Goal: Book appointment/travel/reservation

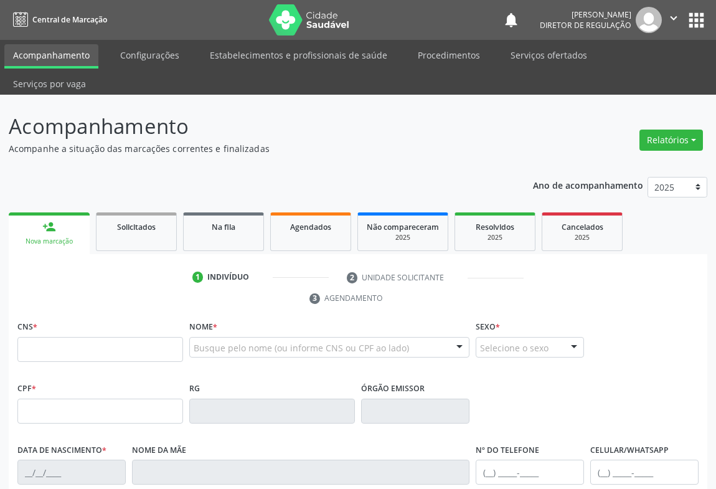
click at [57, 337] on input "text" at bounding box center [100, 349] width 166 height 25
type input "703 4012 2540 5519"
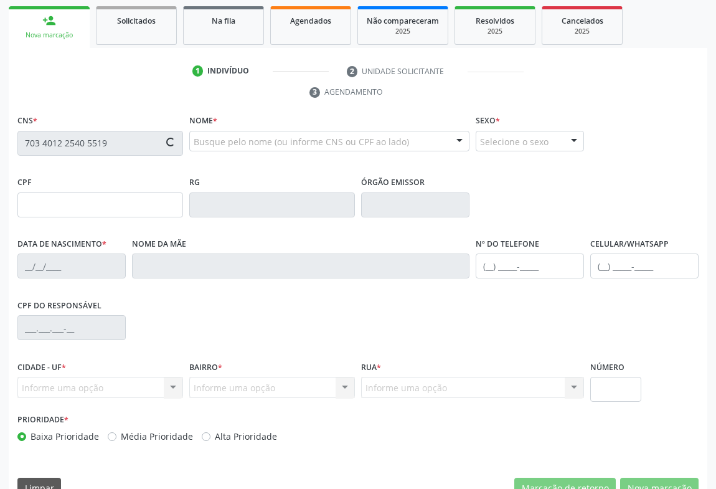
type input "0946166803"
type input "[DATE]"
type input "[PHONE_NUMBER]"
type input "022.092.205-56"
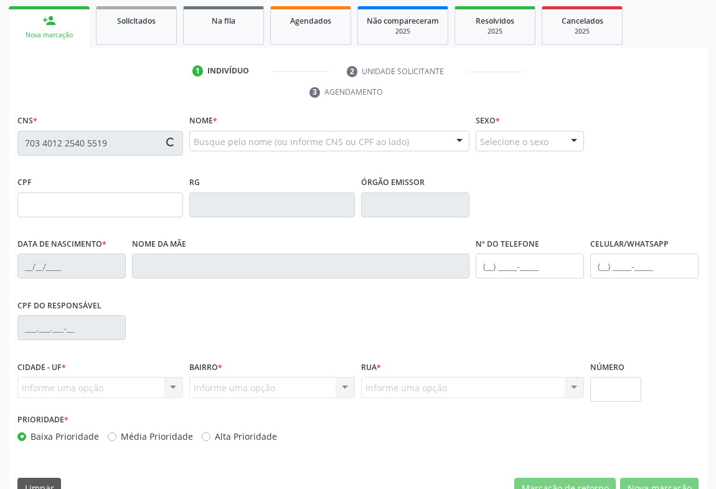
type input "80"
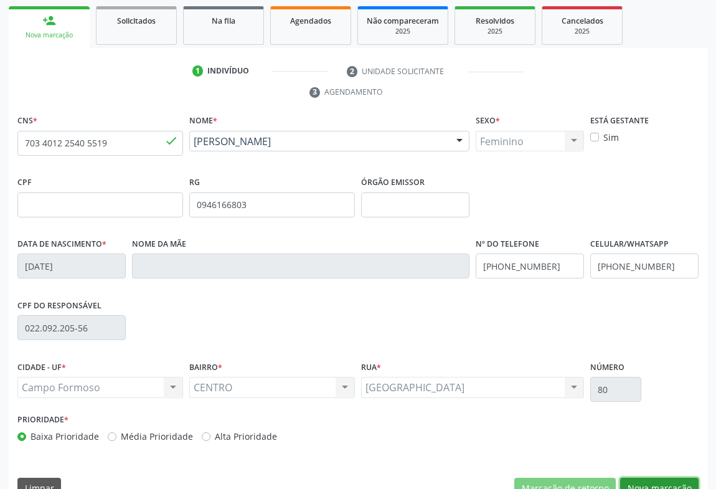
click at [661, 478] on button "Nova marcação" at bounding box center [659, 488] width 78 height 21
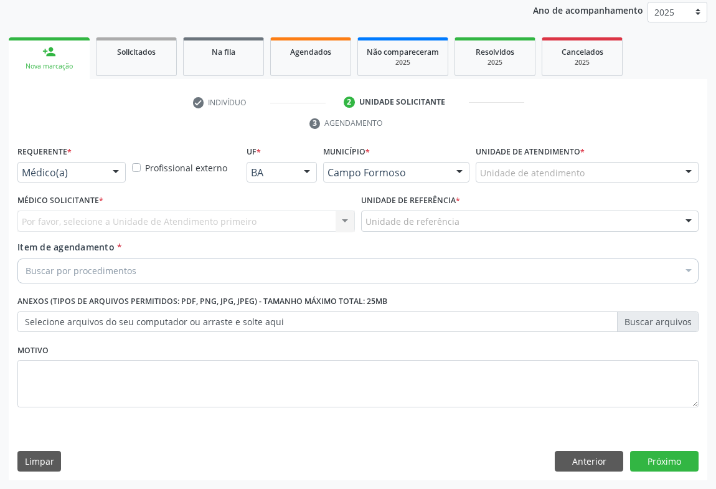
scroll to position [148, 0]
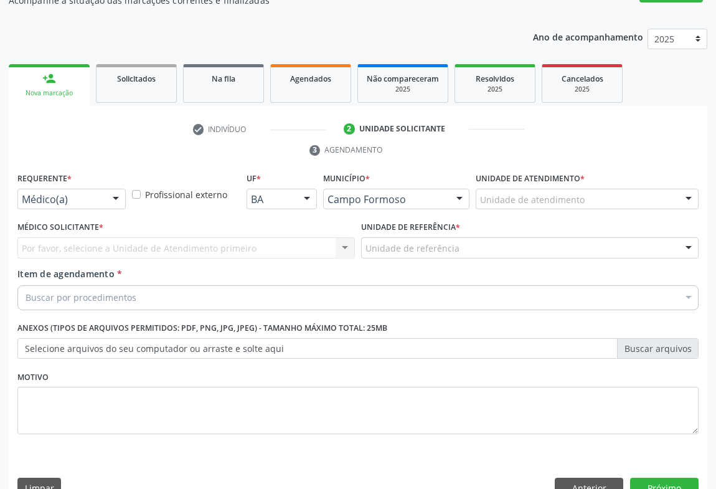
click at [102, 189] on div "Médico(a)" at bounding box center [71, 199] width 108 height 21
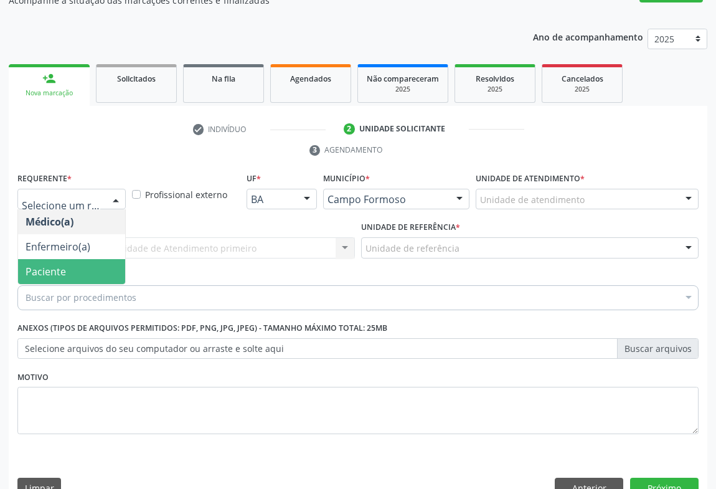
click at [100, 259] on span "Paciente" at bounding box center [71, 271] width 107 height 25
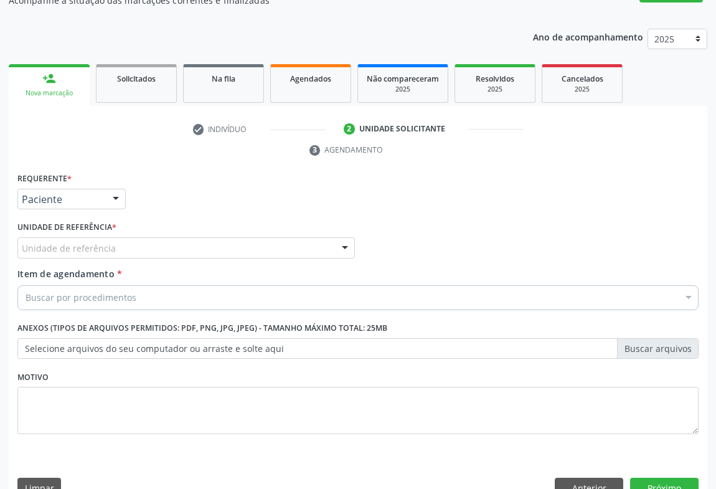
click at [217, 237] on div "Unidade de referência" at bounding box center [186, 247] width 338 height 21
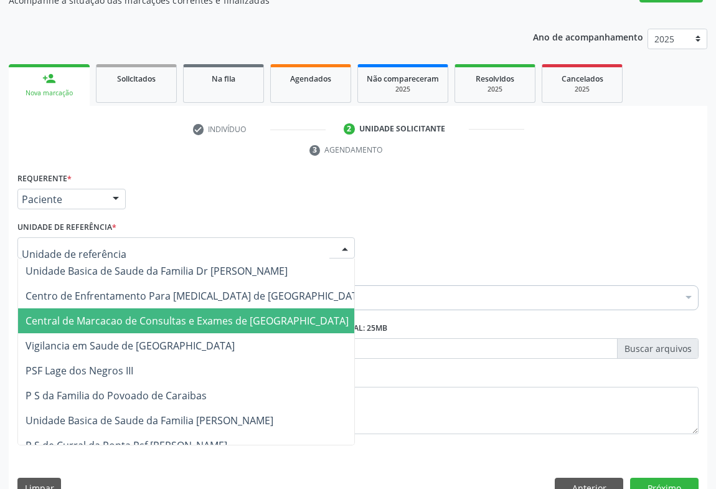
click at [221, 314] on span "Central de Marcacao de Consultas e Exames de [GEOGRAPHIC_DATA]" at bounding box center [187, 321] width 323 height 14
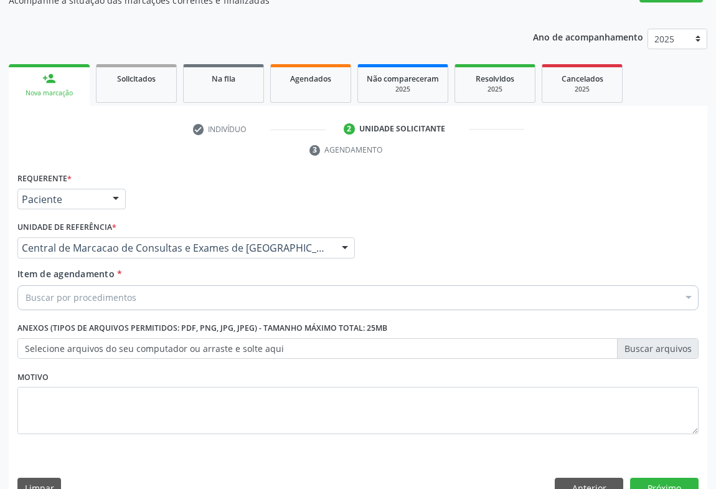
click at [229, 285] on div "Buscar por procedimentos" at bounding box center [357, 297] width 681 height 25
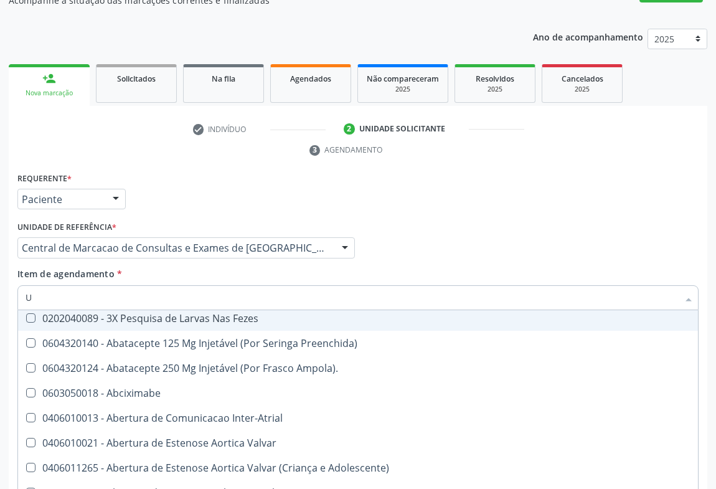
scroll to position [5, 0]
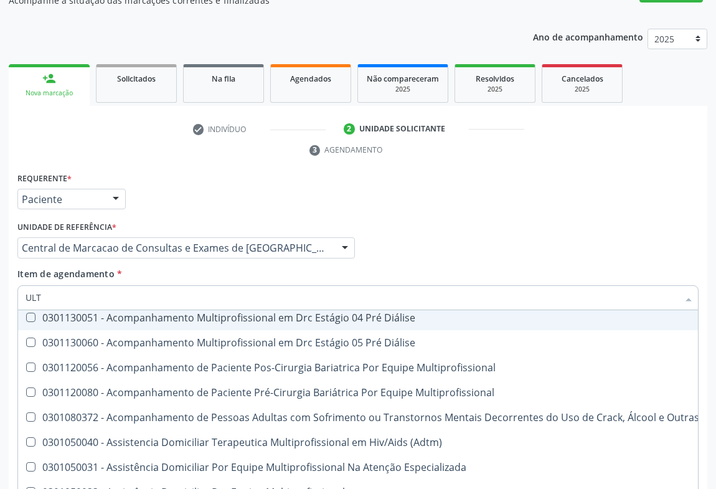
type input "ULTR"
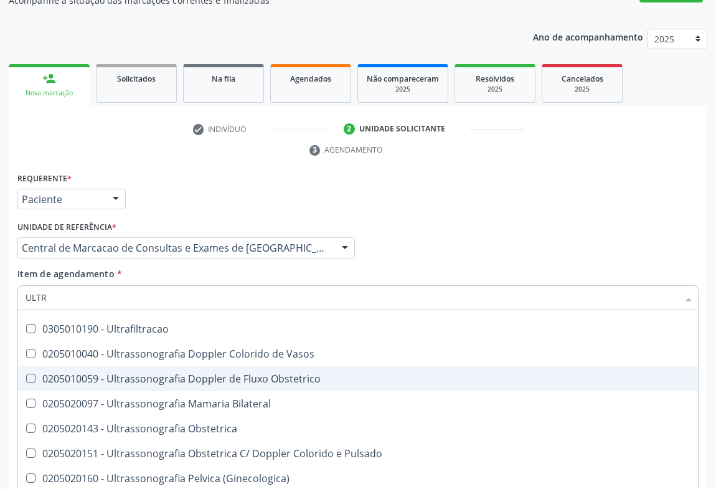
scroll to position [288, 0]
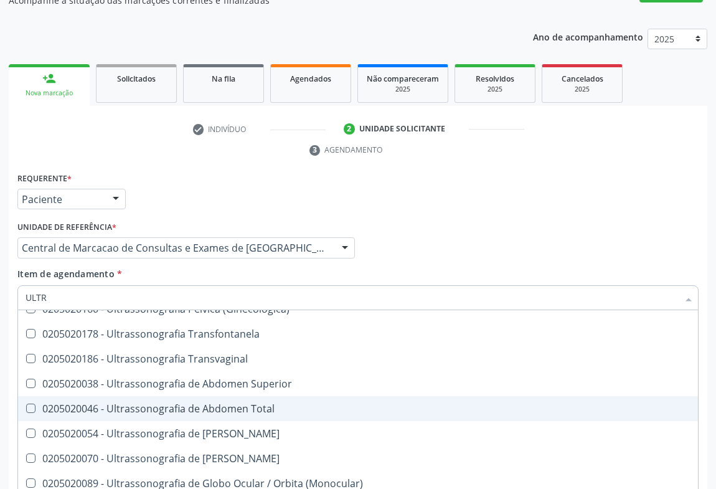
click at [214, 404] on div "0205020046 - Ultrassonografia de Abdomen Total" at bounding box center [358, 409] width 665 height 10
checkbox Total "true"
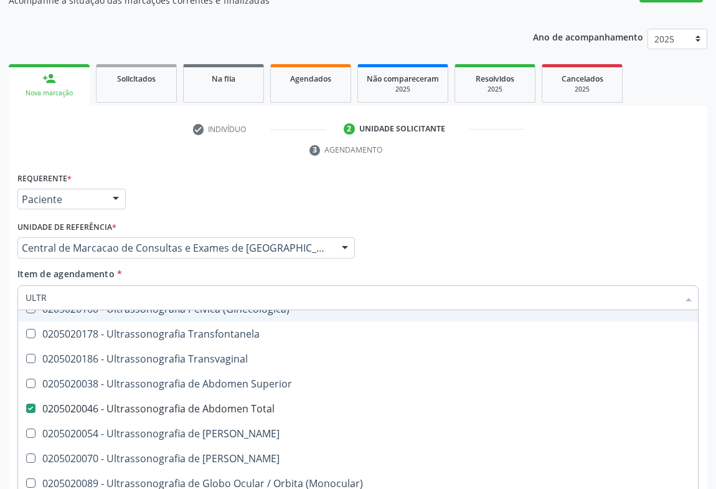
click at [241, 285] on input "ULTR" at bounding box center [352, 297] width 653 height 25
click at [332, 267] on div "Item de agendamento * ULTR Desfazer seleção 0211060011 - Biometria Ultrassônica…" at bounding box center [357, 286] width 681 height 39
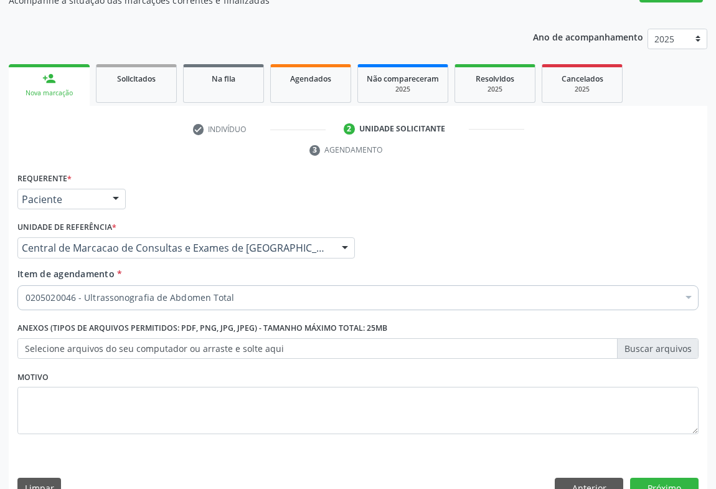
scroll to position [0, 0]
click at [667, 478] on button "Próximo" at bounding box center [664, 488] width 69 height 21
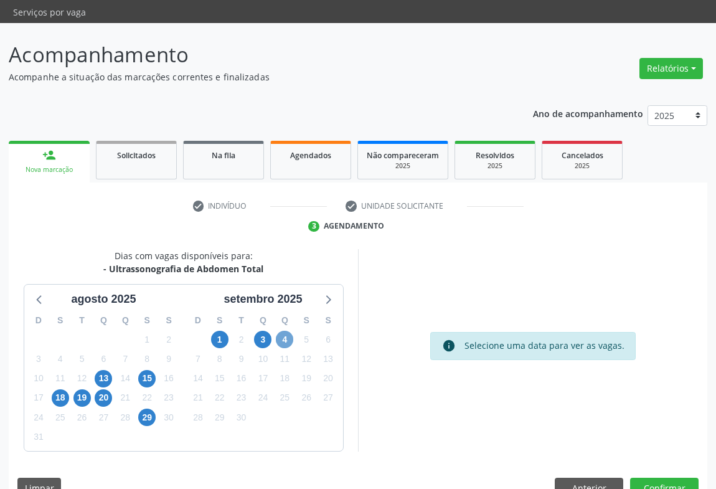
click at [290, 331] on span "4" at bounding box center [284, 339] width 17 height 17
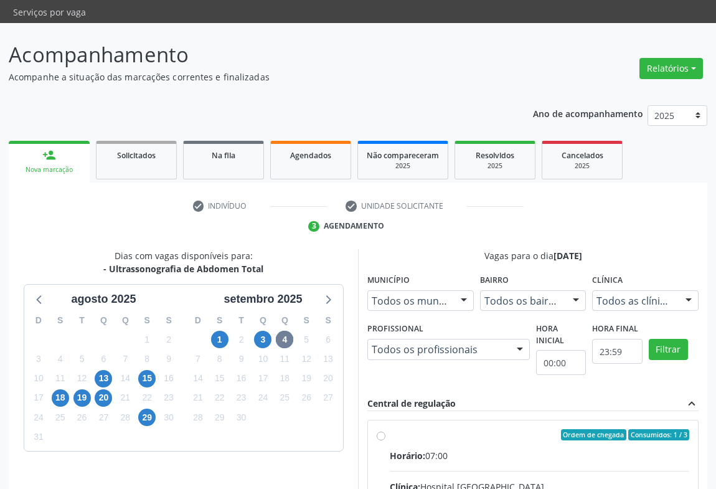
click at [386, 438] on input "Ordem de chegada Consumidos: 1 / 3 Horário: 07:00 Clínica: Hospital [GEOGRAPHIC…" at bounding box center [381, 434] width 9 height 11
radio input "true"
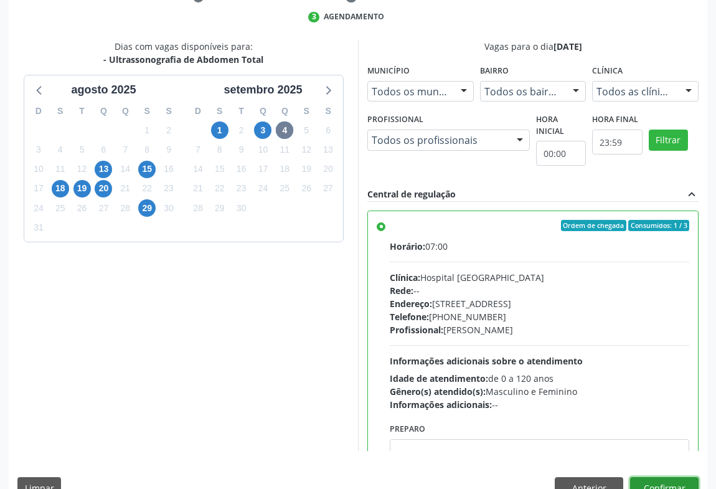
click at [682, 477] on button "Confirmar" at bounding box center [664, 487] width 69 height 21
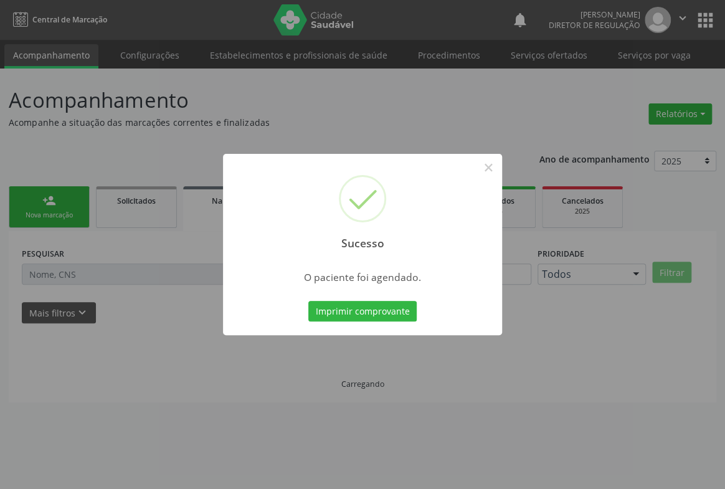
click at [308, 301] on button "Imprimir comprovante" at bounding box center [362, 311] width 108 height 21
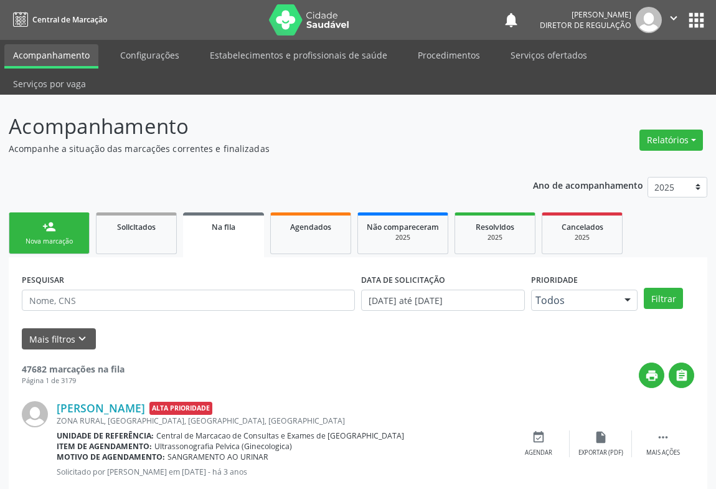
click at [65, 212] on link "person_add Nova marcação" at bounding box center [49, 233] width 81 height 42
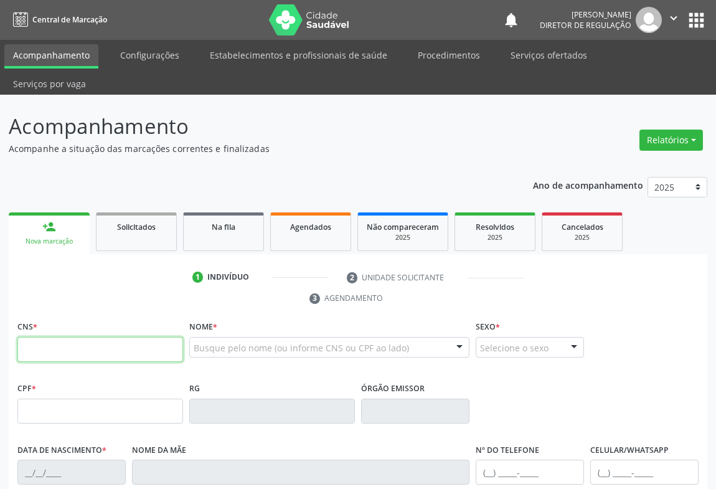
click at [52, 337] on input "text" at bounding box center [100, 349] width 166 height 25
type input "706 0003 0197 8240"
type input "[DATE]"
type input "[PHONE_NUMBER]"
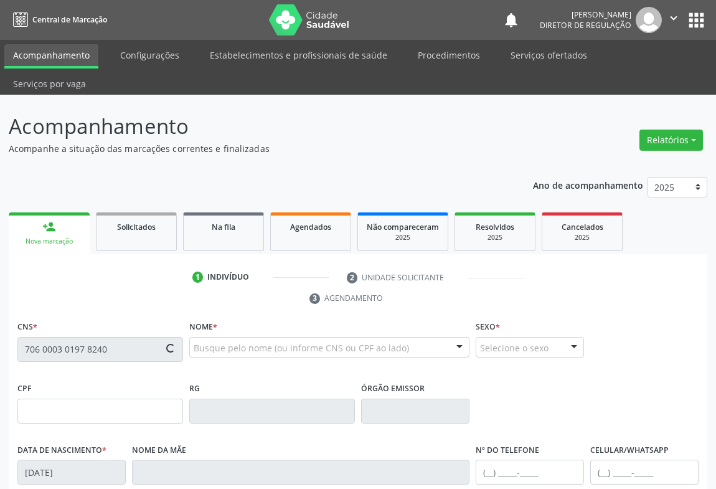
type input "309"
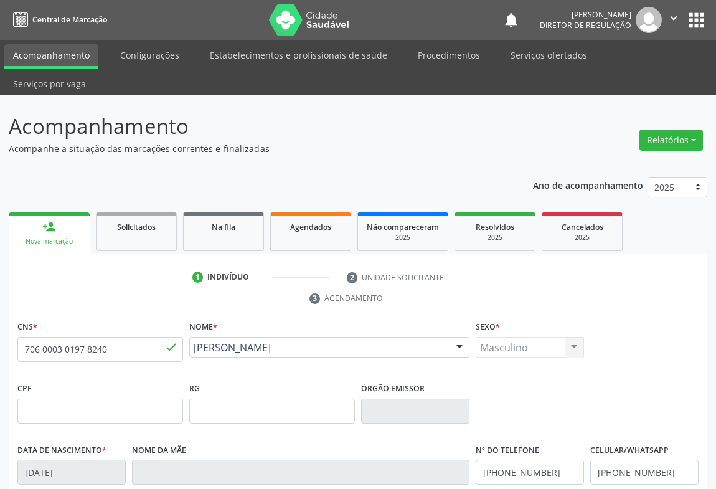
scroll to position [206, 0]
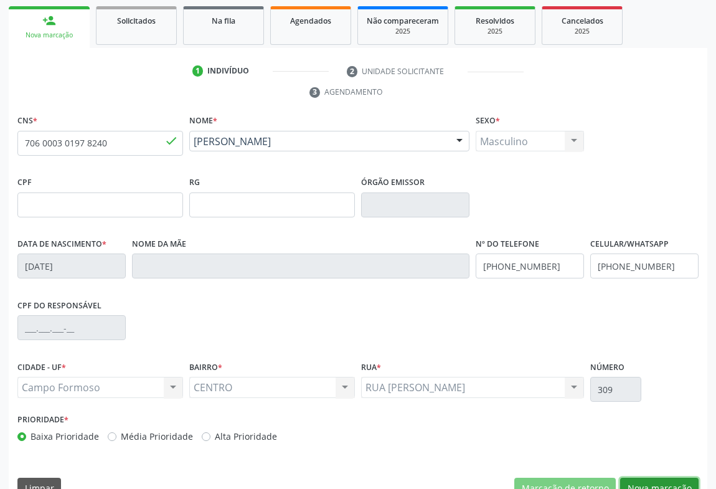
drag, startPoint x: 656, startPoint y: 457, endPoint x: 497, endPoint y: 363, distance: 184.3
click at [655, 478] on button "Nova marcação" at bounding box center [659, 488] width 78 height 21
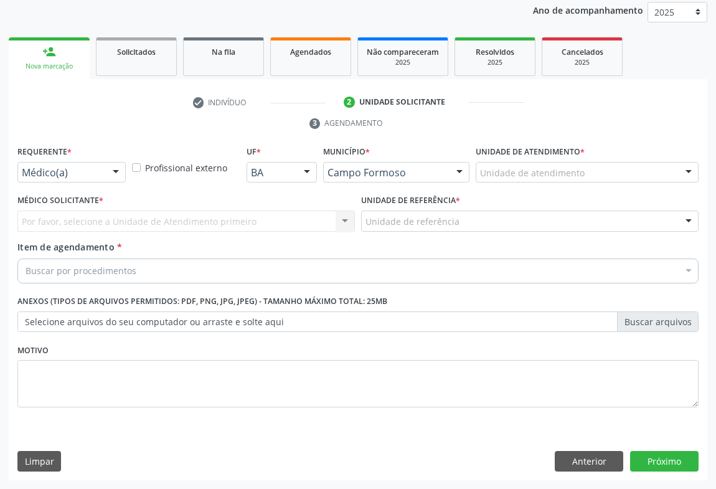
scroll to position [148, 0]
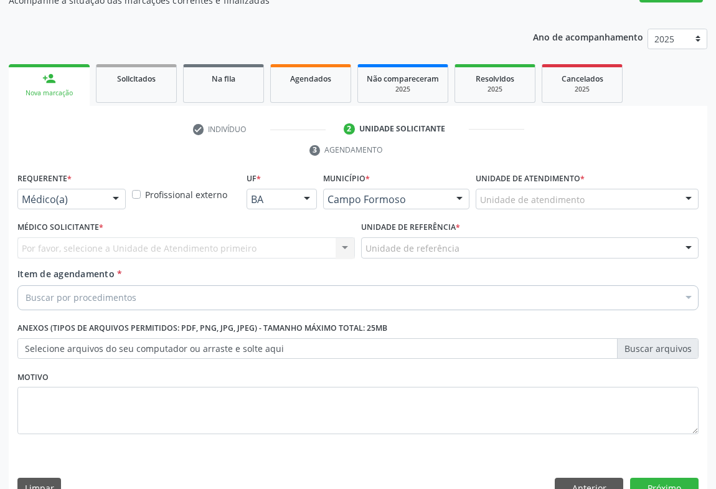
click at [113, 189] on div at bounding box center [116, 199] width 19 height 21
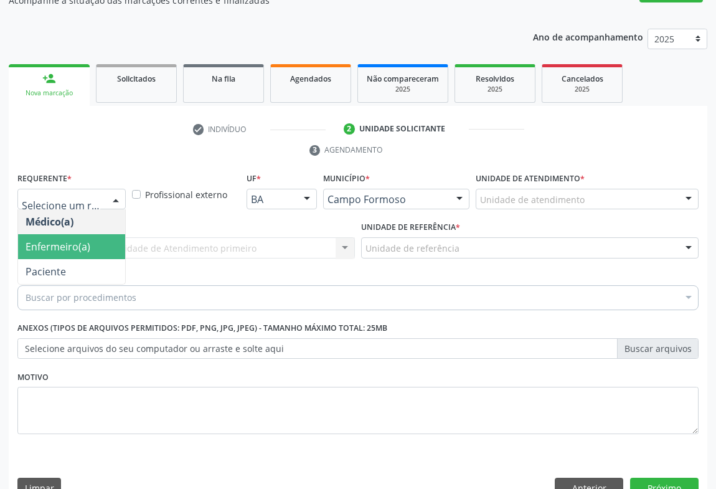
click at [101, 234] on span "Enfermeiro(a)" at bounding box center [71, 246] width 107 height 25
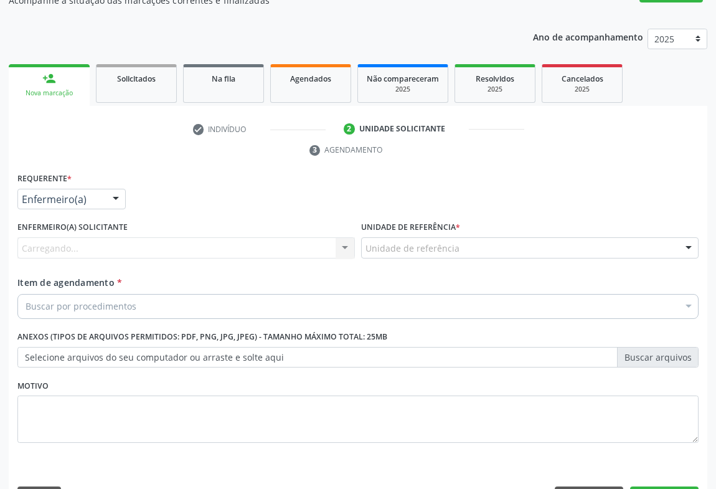
click at [112, 189] on div at bounding box center [116, 199] width 19 height 21
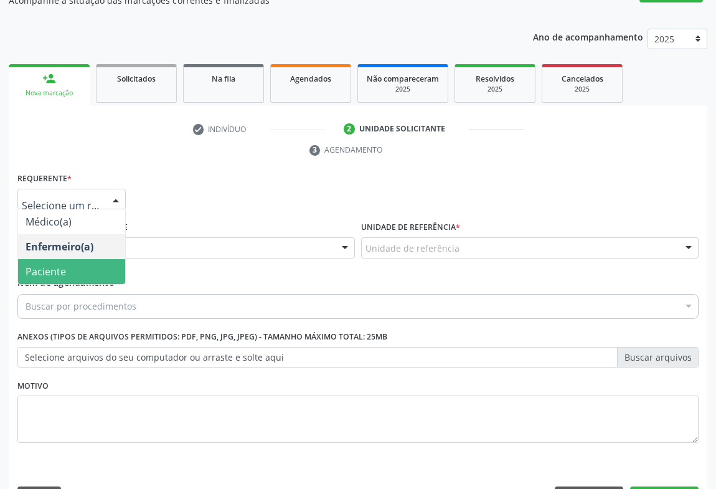
drag, startPoint x: 107, startPoint y: 246, endPoint x: 174, endPoint y: 223, distance: 71.1
click at [108, 259] on span "Paciente" at bounding box center [71, 271] width 107 height 25
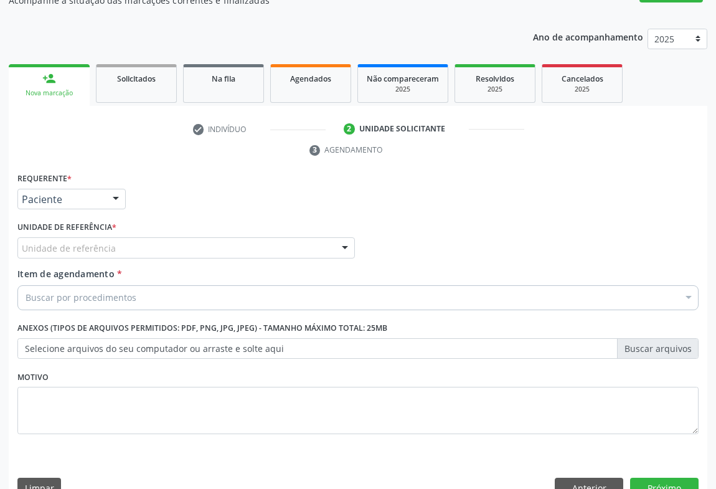
click at [174, 237] on div "Unidade de referência" at bounding box center [186, 247] width 338 height 21
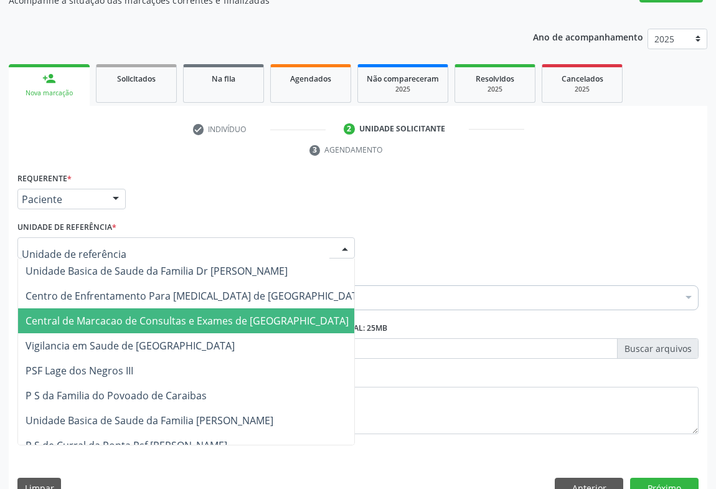
click at [174, 314] on span "Central de Marcacao de Consultas e Exames de [GEOGRAPHIC_DATA]" at bounding box center [187, 321] width 323 height 14
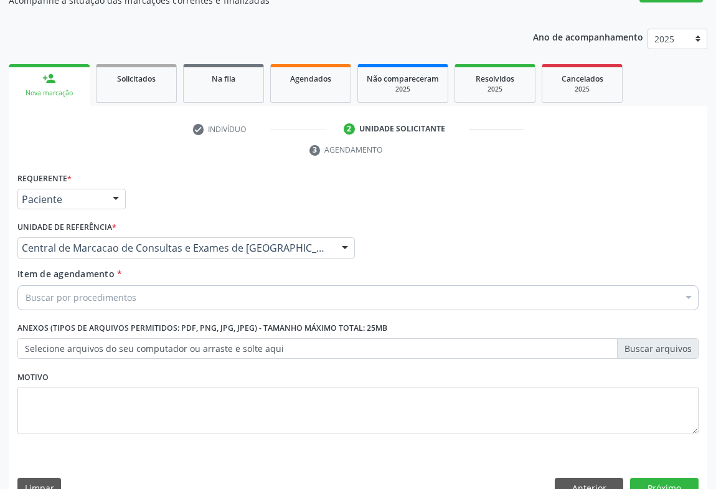
click at [206, 285] on div "Buscar por procedimentos" at bounding box center [357, 297] width 681 height 25
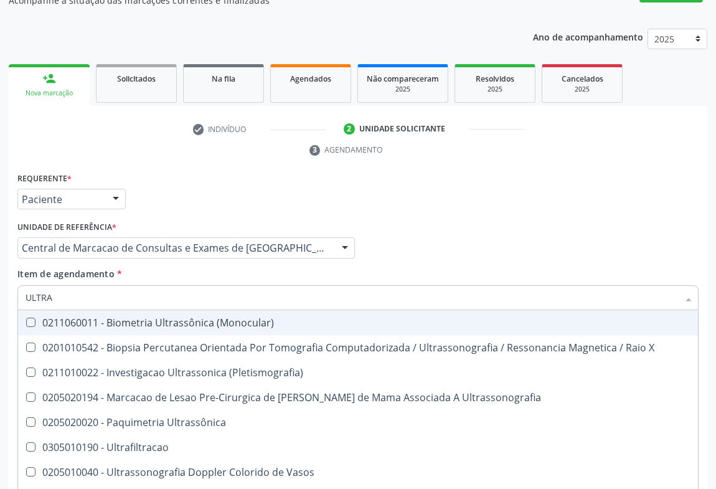
type input "ULTRAS"
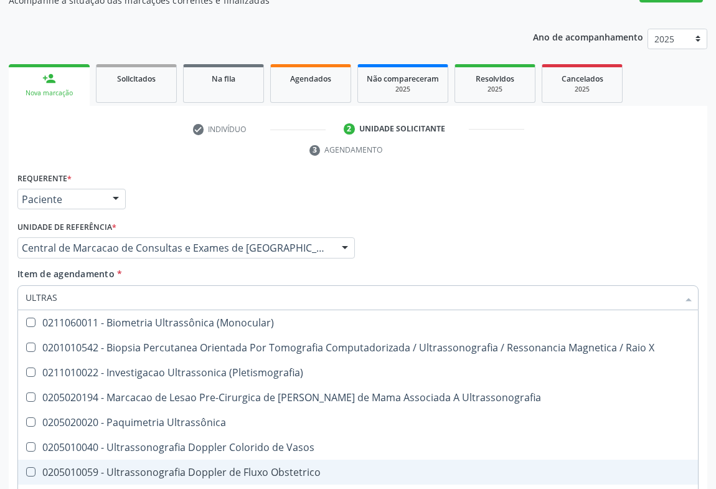
scroll to position [226, 0]
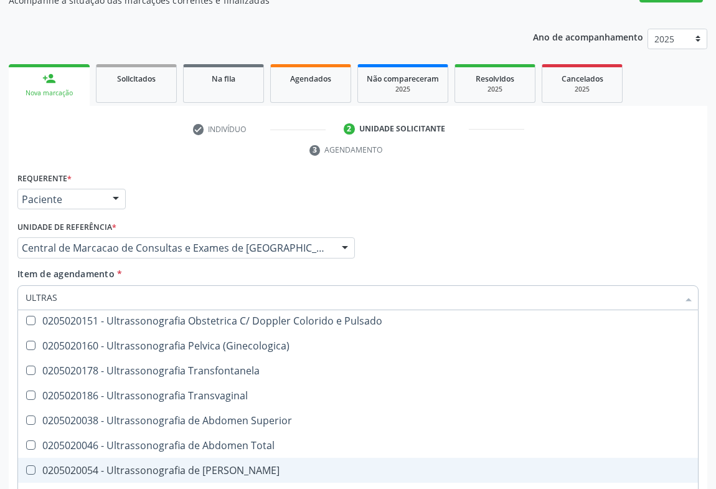
click at [249, 458] on span "0205020054 - Ultrassonografia de [PERSON_NAME]" at bounding box center [358, 470] width 680 height 25
checkbox Urinario "true"
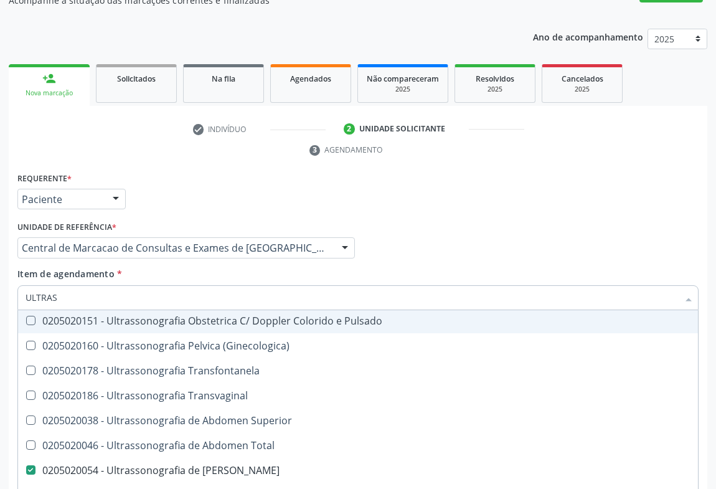
click at [394, 267] on div "Item de agendamento * ULTRAS Desfazer seleção 0211060011 - Biometria Ultrassôni…" at bounding box center [357, 286] width 681 height 39
checkbox X "true"
checkbox Urinario "false"
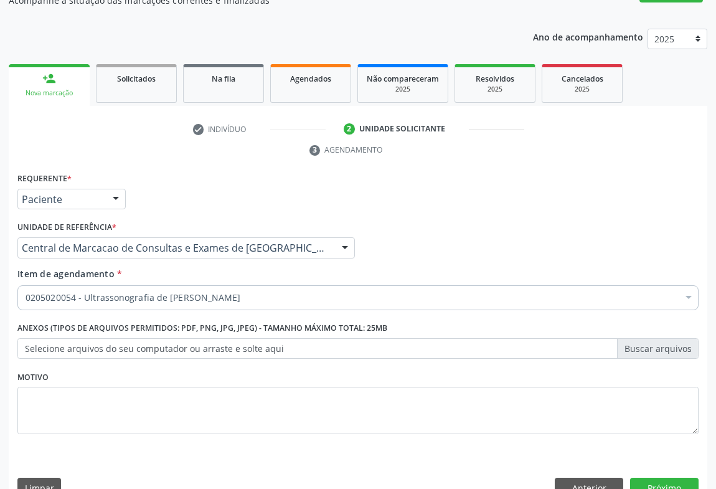
scroll to position [0, 0]
click at [643, 478] on button "Próximo" at bounding box center [664, 488] width 69 height 21
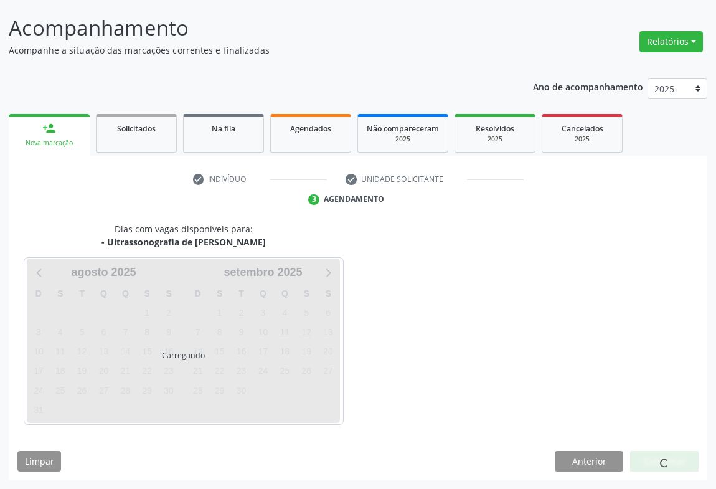
scroll to position [72, 0]
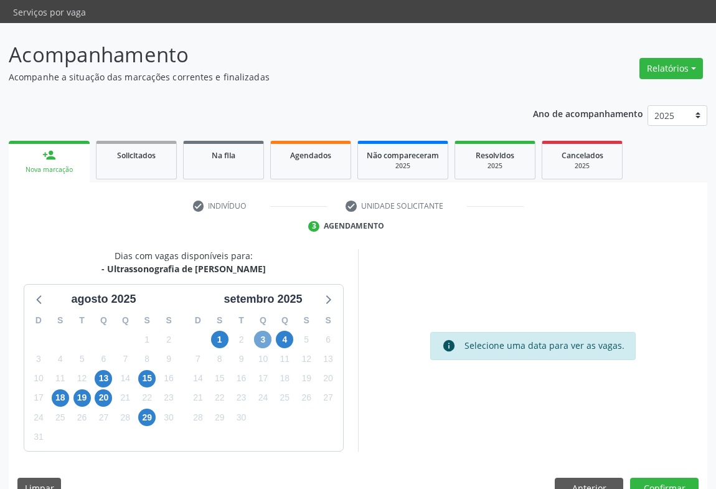
click at [257, 331] on span "3" at bounding box center [262, 339] width 17 height 17
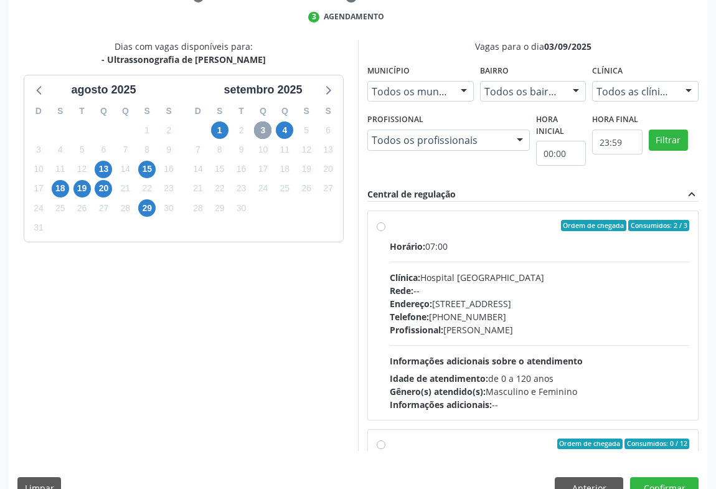
scroll to position [113, 0]
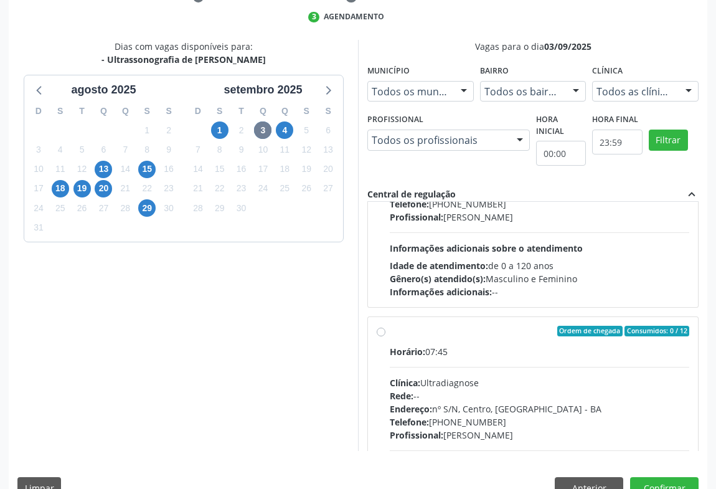
click at [531, 345] on div "Horário: 07:45 Clínica: Ultradiagnose Rede: -- Endereço: nº S/N, Centro, [GEOGR…" at bounding box center [540, 430] width 300 height 171
click at [386, 336] on input "Ordem de chegada Consumidos: 0 / 12 Horário: 07:45 Clínica: Ultradiagnose Rede:…" at bounding box center [381, 331] width 9 height 11
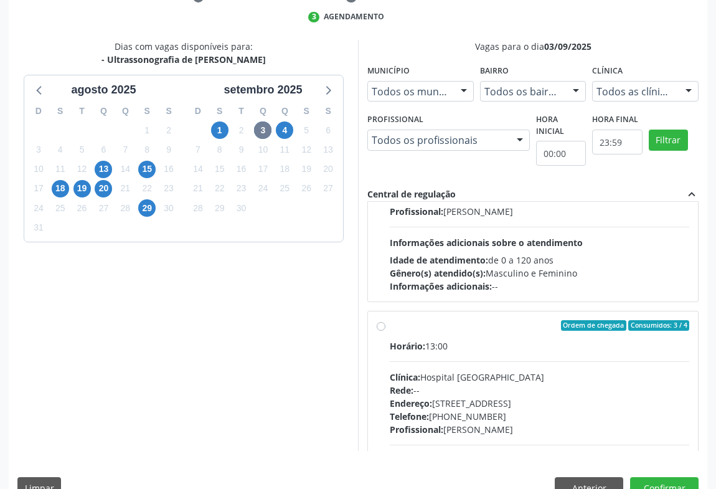
scroll to position [1246, 0]
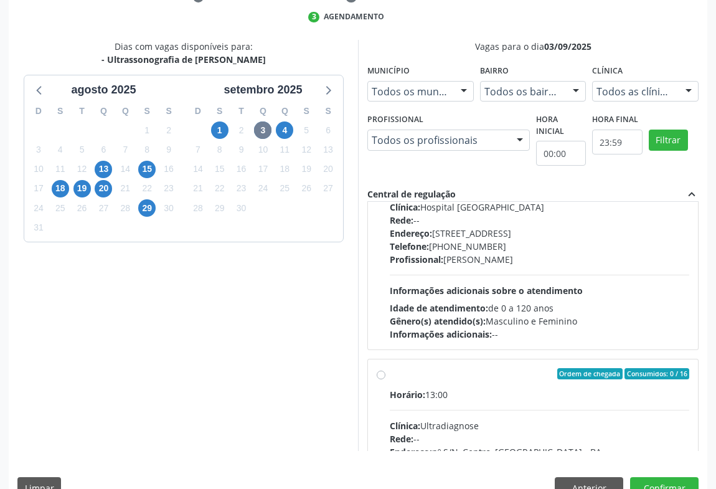
click at [572, 252] on div "Horário: 13:00 Clínica: Hospital [GEOGRAPHIC_DATA] Rede: -- Endereço: [STREET_A…" at bounding box center [540, 254] width 300 height 171
click at [386, 161] on input "Ordem de chegada Consumidos: 3 / 4 Horário: 13:00 Clínica: Hospital [GEOGRAPHIC…" at bounding box center [381, 155] width 9 height 11
radio input "false"
radio input "true"
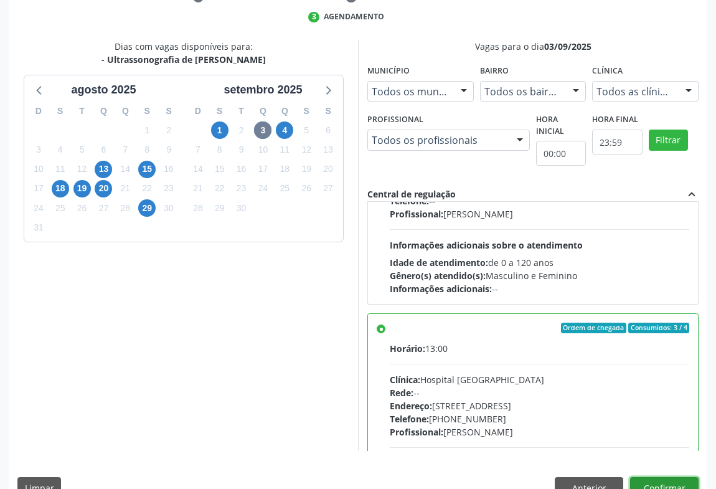
click at [661, 477] on button "Confirmar" at bounding box center [664, 487] width 69 height 21
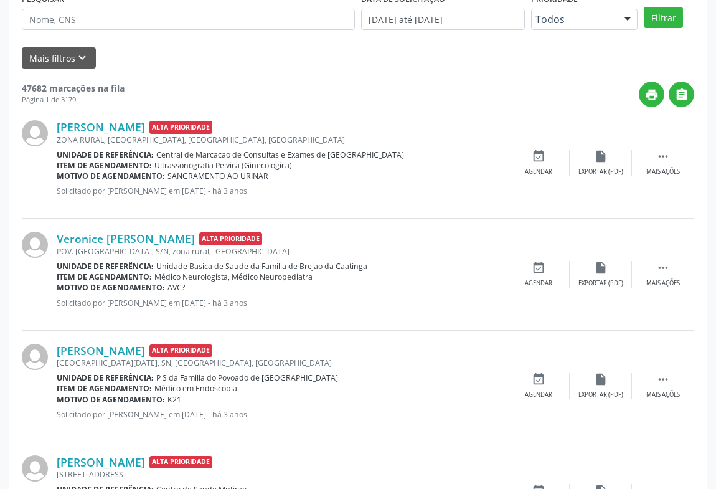
scroll to position [0, 0]
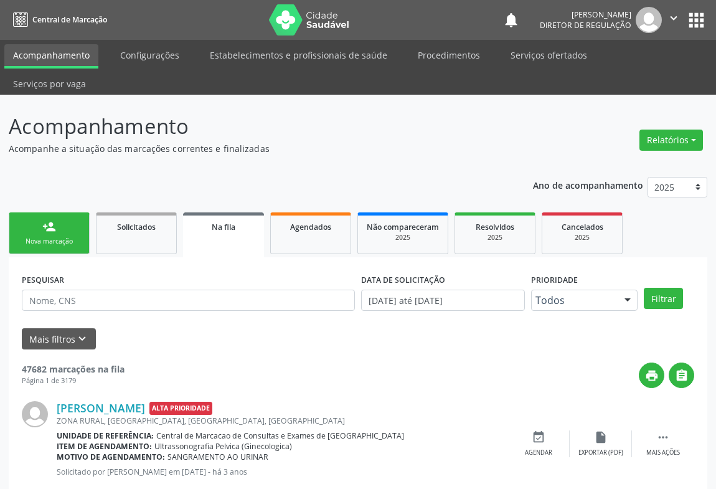
click at [675, 18] on icon "" at bounding box center [674, 18] width 14 height 14
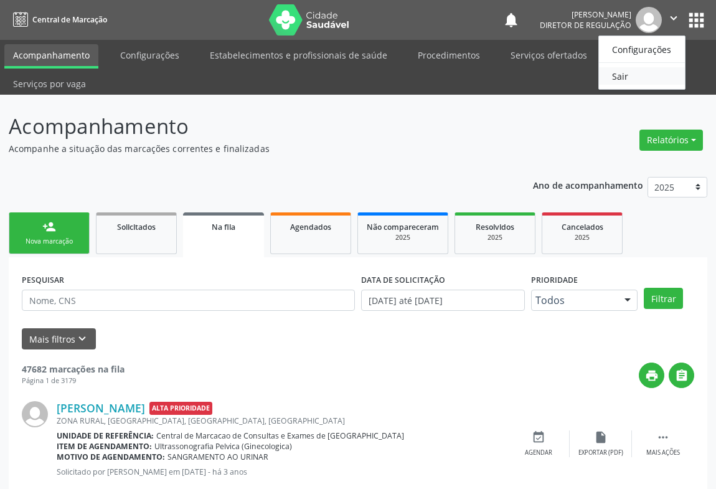
click at [623, 80] on link "Sair" at bounding box center [642, 75] width 86 height 17
